Goal: Task Accomplishment & Management: Manage account settings

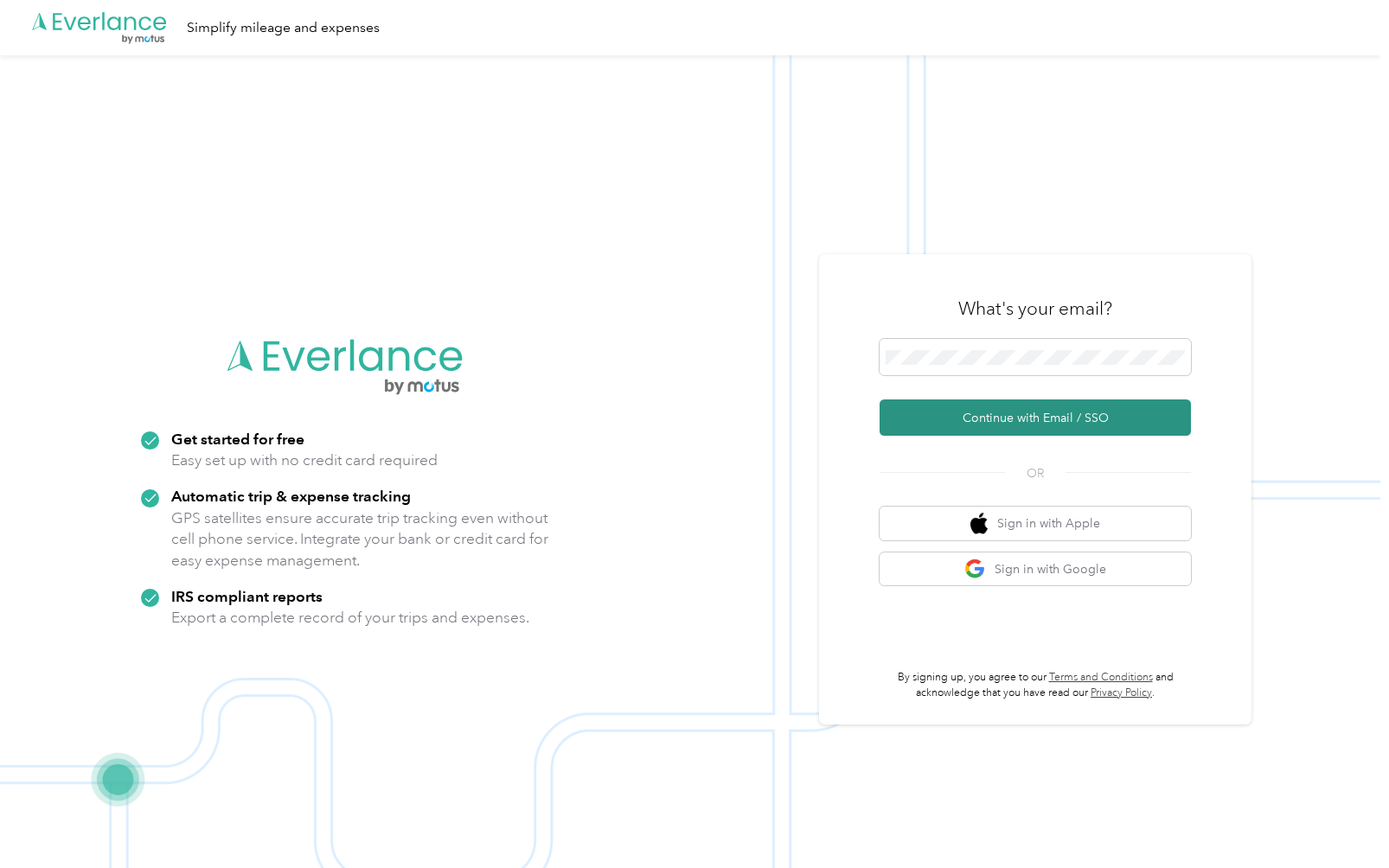
click at [1006, 421] on button "Continue with Email / SSO" at bounding box center [1035, 417] width 312 height 36
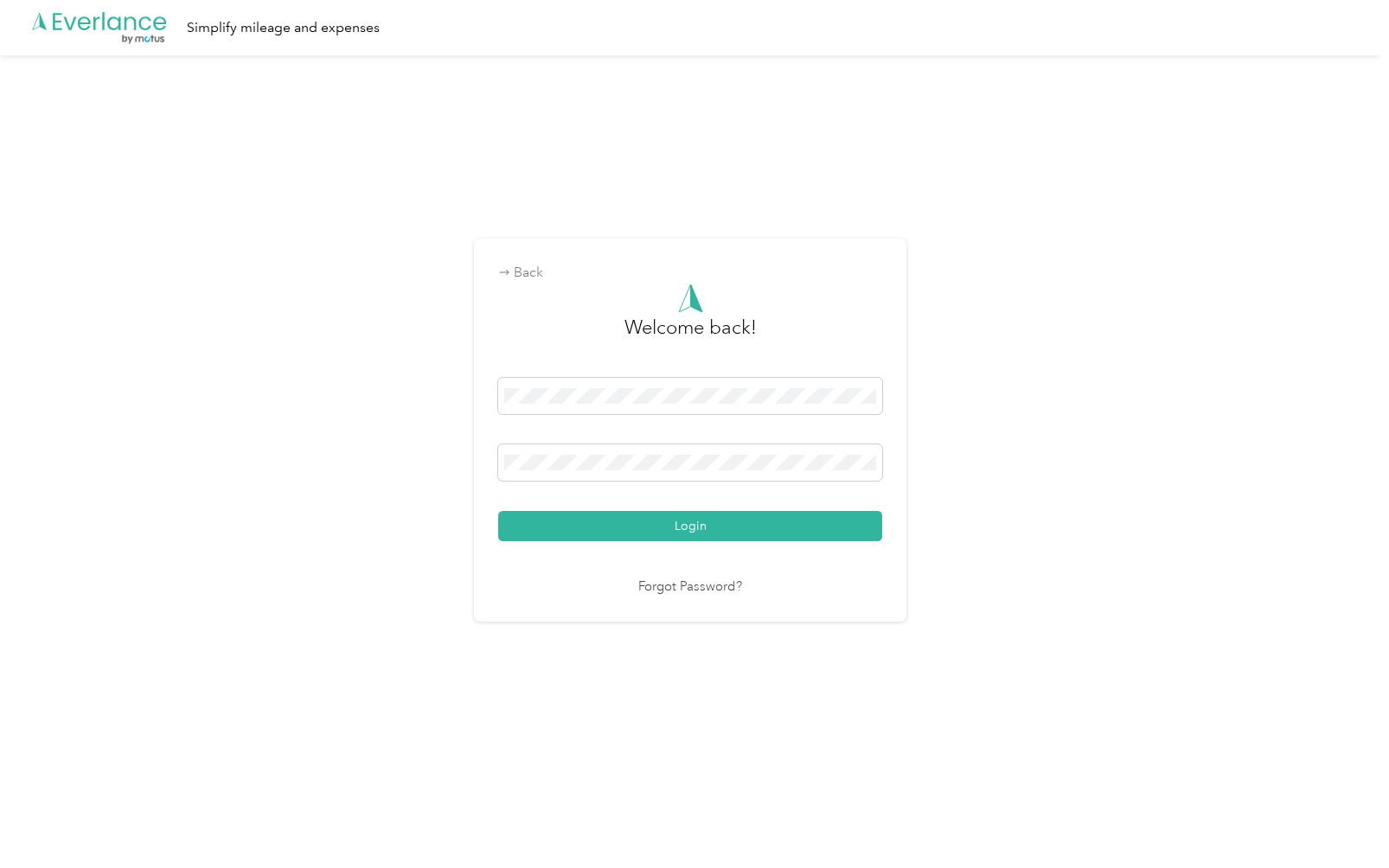
click at [702, 528] on button "Login" at bounding box center [690, 527] width 384 height 31
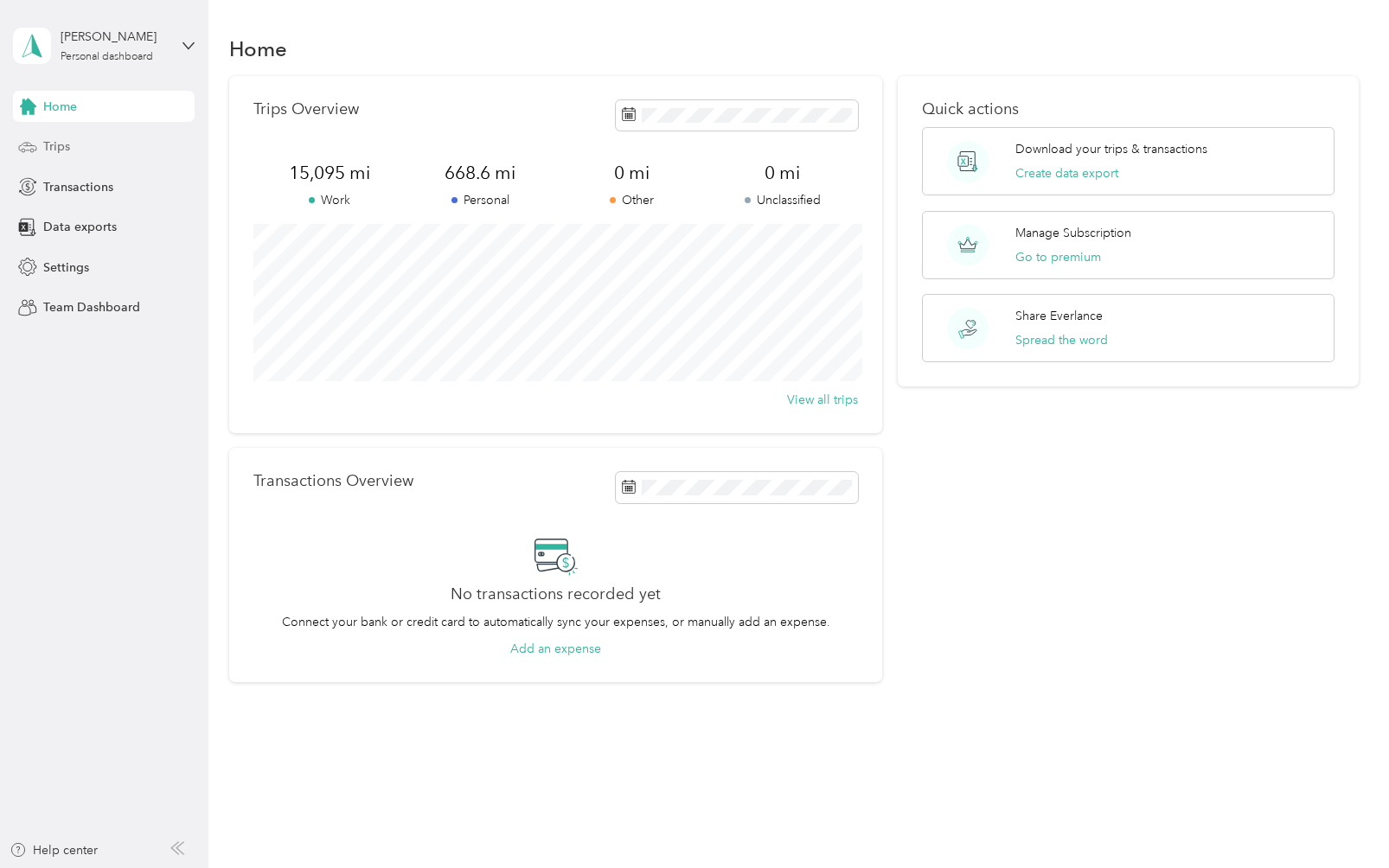
click at [85, 146] on div "Trips" at bounding box center [103, 147] width 182 height 31
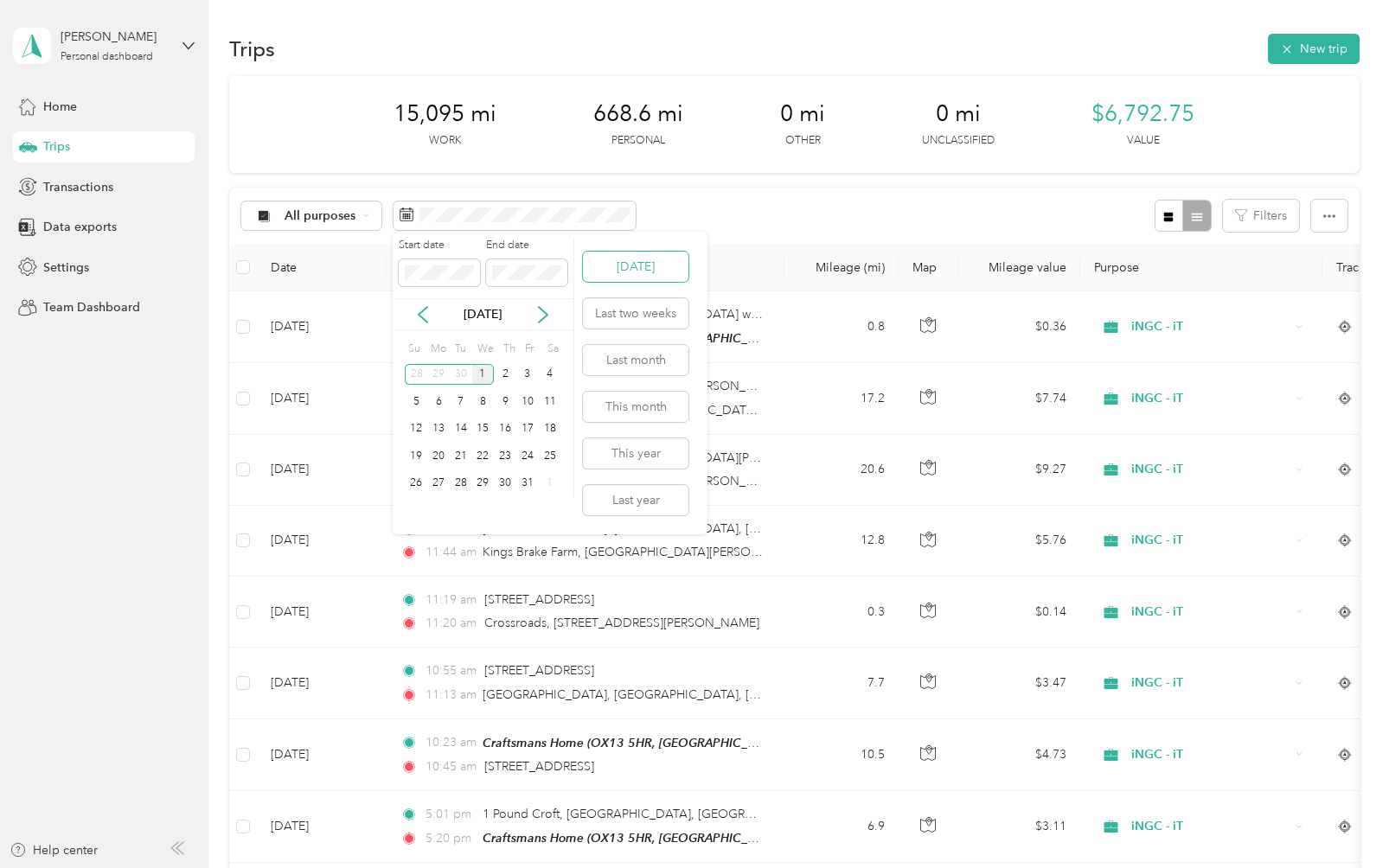
click at [649, 273] on button "[DATE]" at bounding box center [635, 267] width 106 height 31
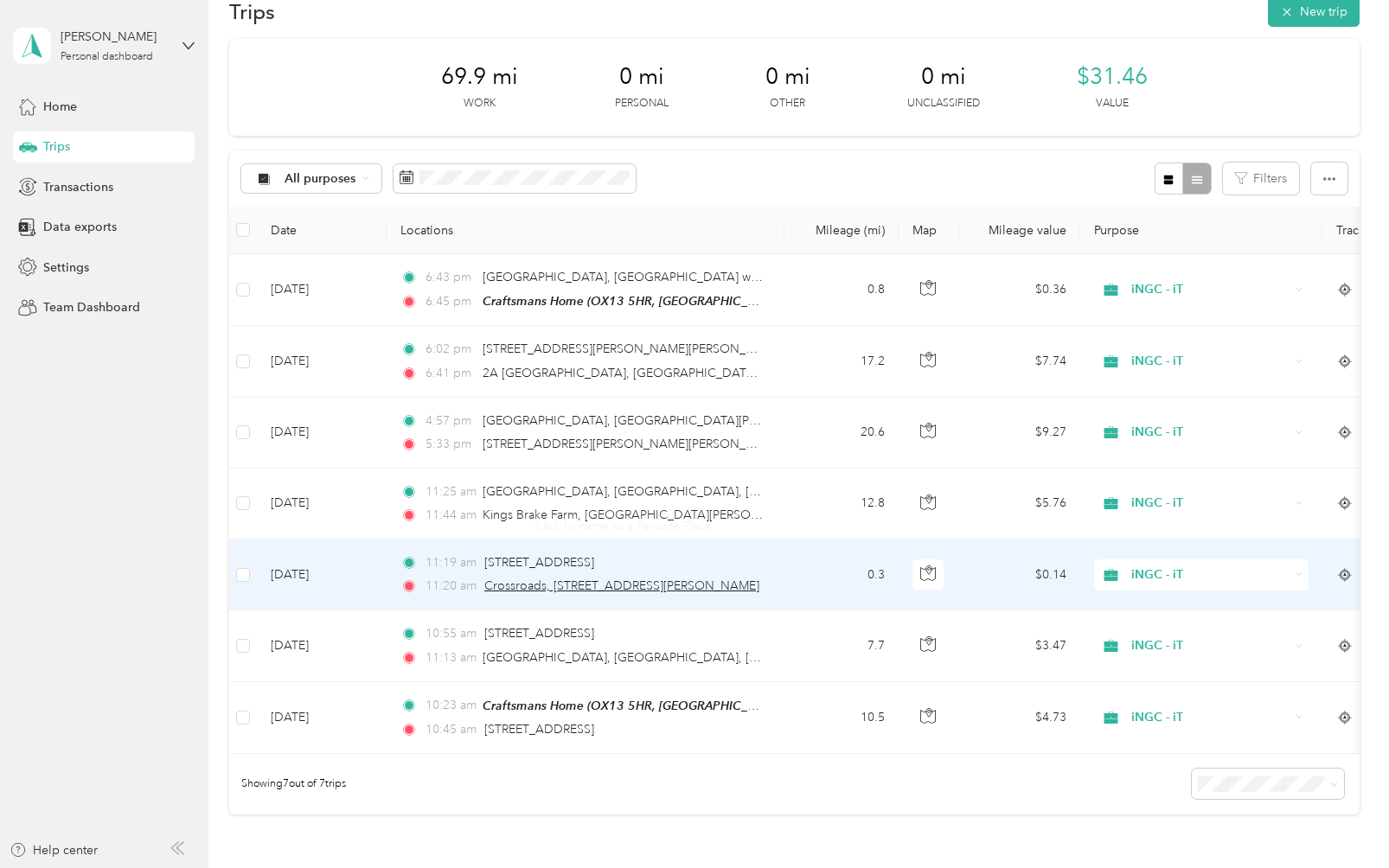
scroll to position [41, 0]
